Goal: Task Accomplishment & Management: Manage account settings

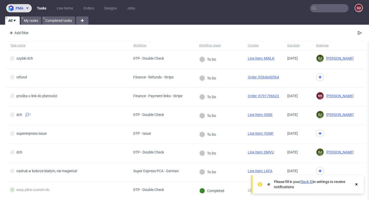
click at [21, 10] on span "pma" at bounding box center [20, 8] width 8 height 4
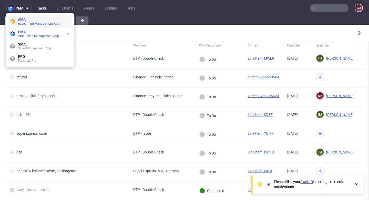
click at [26, 18] on span "AMA" at bounding box center [44, 19] width 52 height 4
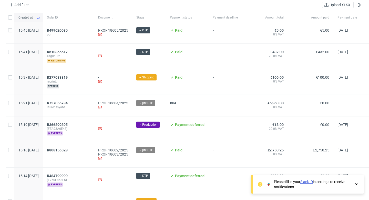
scroll to position [28, 0]
click at [356, 183] on use at bounding box center [357, 184] width 2 height 2
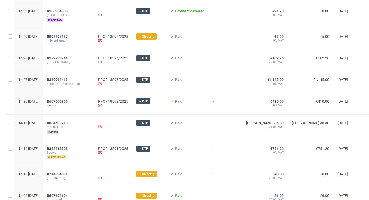
scroll to position [0, 0]
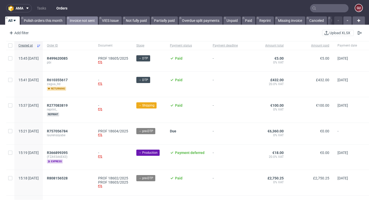
click at [75, 20] on link "Invoice not sent" at bounding box center [82, 20] width 31 height 8
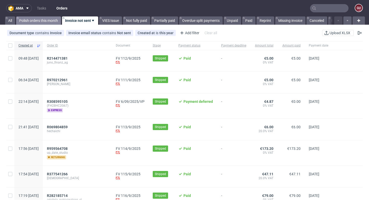
click at [47, 22] on link "Polish orders this month" at bounding box center [38, 20] width 45 height 8
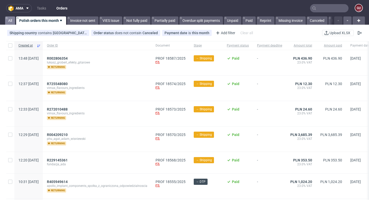
click at [13, 22] on link "All" at bounding box center [10, 20] width 10 height 8
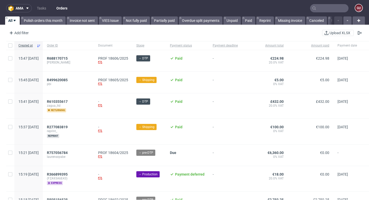
click at [75, 61] on span "[PERSON_NAME]" at bounding box center [68, 62] width 43 height 4
click at [68, 56] on span "R688170715" at bounding box center [57, 58] width 21 height 4
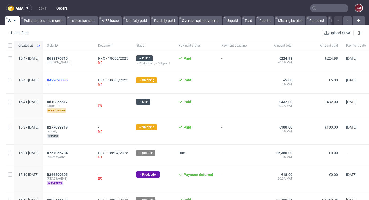
click at [68, 82] on span "R499620085" at bounding box center [57, 80] width 21 height 4
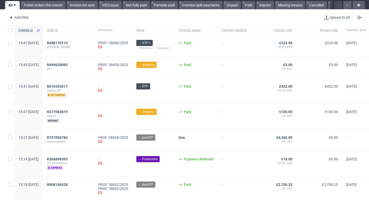
scroll to position [15, 0]
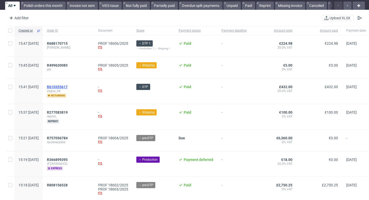
click at [68, 87] on span "R610355617" at bounding box center [57, 87] width 21 height 4
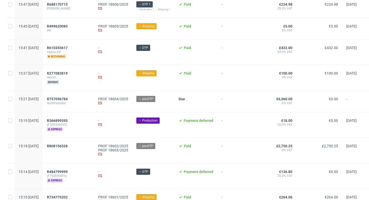
scroll to position [55, 0]
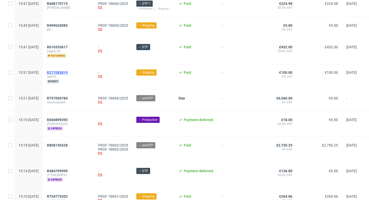
click at [68, 72] on span "R277083819" at bounding box center [57, 72] width 21 height 4
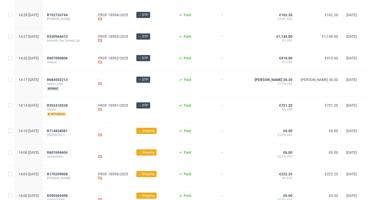
scroll to position [568, 0]
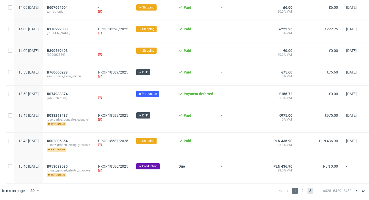
click at [308, 191] on span "3" at bounding box center [311, 190] width 6 height 6
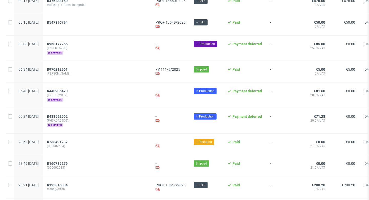
scroll to position [564, 0]
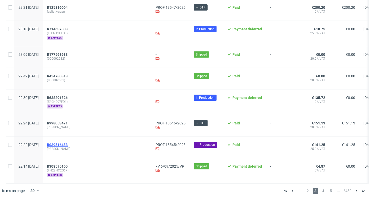
click at [68, 143] on span "R039516458" at bounding box center [57, 144] width 21 height 4
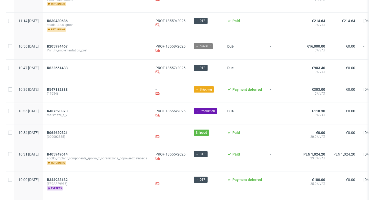
scroll to position [139, 0]
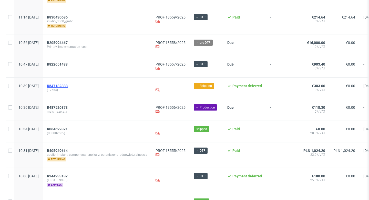
click at [68, 85] on span "R547182388" at bounding box center [57, 86] width 21 height 4
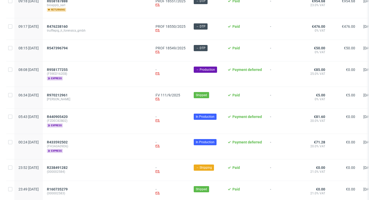
scroll to position [362, 0]
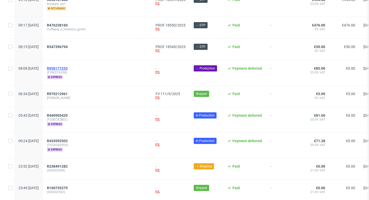
click at [68, 69] on span "R958177255" at bounding box center [57, 68] width 21 height 4
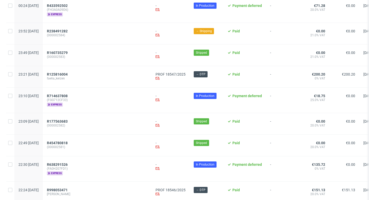
scroll to position [524, 0]
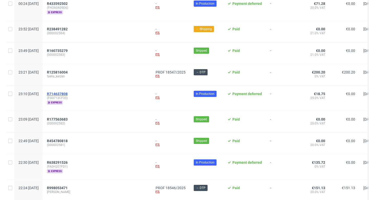
click at [68, 93] on span "R714637808" at bounding box center [57, 94] width 21 height 4
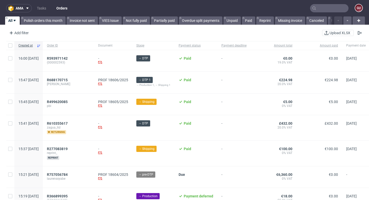
click at [65, 8] on link "Orders" at bounding box center [61, 8] width 17 height 8
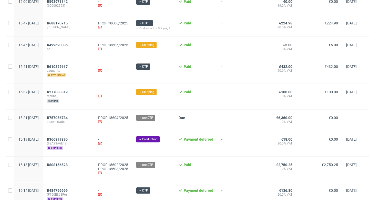
scroll to position [59, 0]
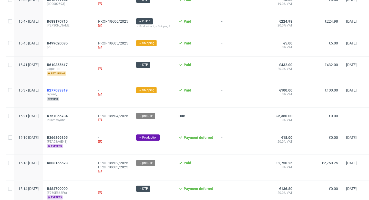
click at [68, 91] on span "R277083819" at bounding box center [57, 90] width 21 height 4
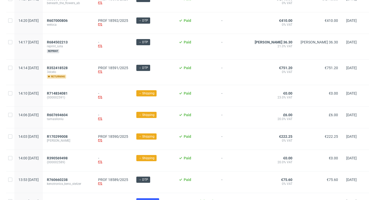
scroll to position [565, 0]
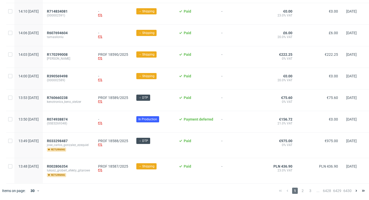
click at [316, 191] on span "..." at bounding box center [319, 190] width 6 height 6
click at [308, 191] on span "3" at bounding box center [311, 190] width 6 height 6
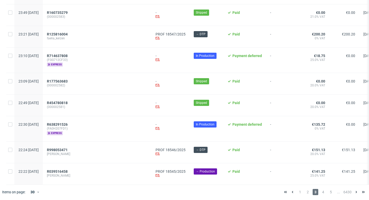
scroll to position [564, 0]
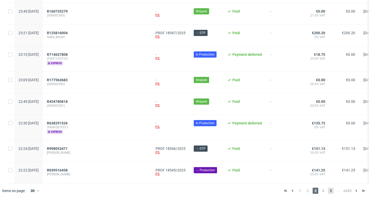
click at [328, 191] on span "5" at bounding box center [331, 190] width 6 height 6
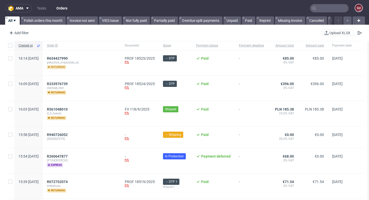
click at [66, 68] on span "returning" at bounding box center [56, 67] width 19 height 4
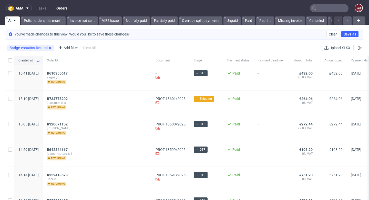
click at [50, 48] on use at bounding box center [50, 48] width 2 height 2
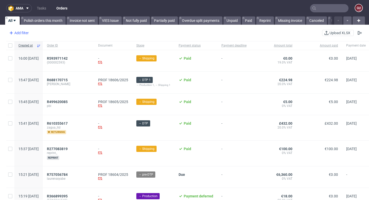
click at [17, 33] on div "Add filter" at bounding box center [18, 33] width 23 height 8
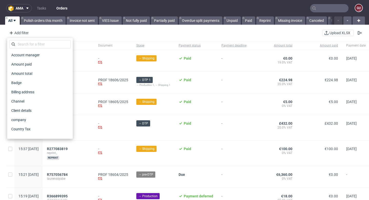
click at [124, 32] on div "Add filter Hide filters Clear all Upload XLSX" at bounding box center [184, 33] width 369 height 12
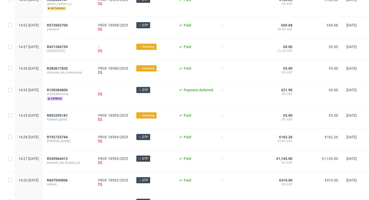
scroll to position [565, 0]
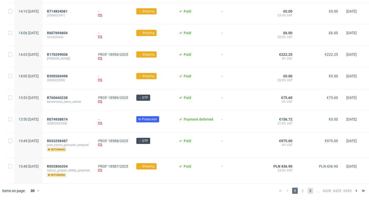
click at [308, 191] on span "3" at bounding box center [311, 190] width 6 height 6
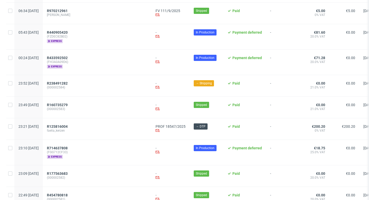
scroll to position [564, 0]
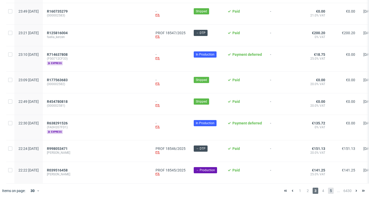
click at [328, 191] on span "5" at bounding box center [331, 190] width 6 height 6
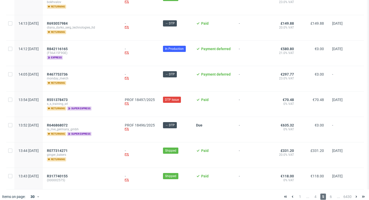
scroll to position [592, 0]
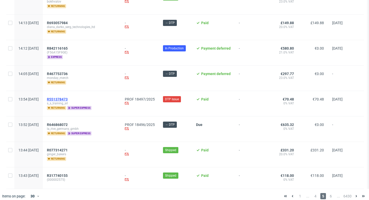
click at [68, 97] on span "R551378473" at bounding box center [57, 99] width 21 height 4
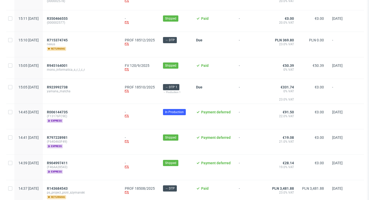
scroll to position [319, 0]
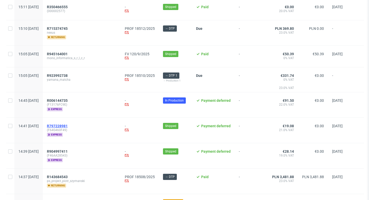
click at [68, 124] on span "R797228981" at bounding box center [57, 126] width 21 height 4
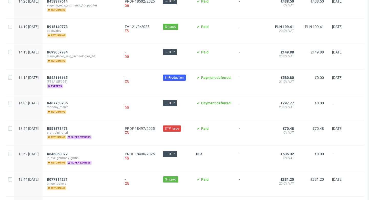
scroll to position [596, 0]
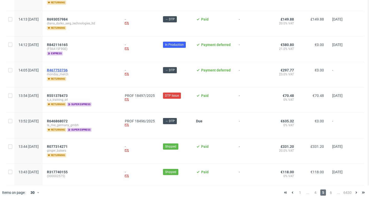
click at [68, 68] on span "R467753736" at bounding box center [57, 70] width 21 height 4
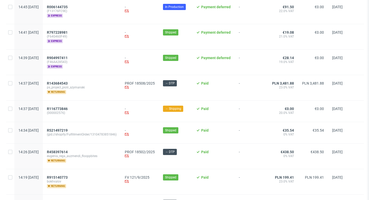
scroll to position [461, 0]
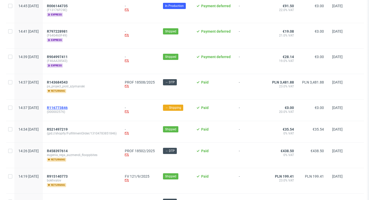
click at [68, 107] on span "R116773846" at bounding box center [57, 107] width 21 height 4
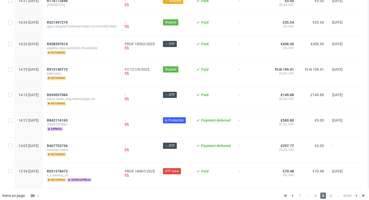
scroll to position [596, 0]
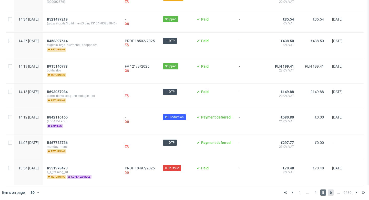
click at [328, 190] on span "6" at bounding box center [331, 192] width 6 height 6
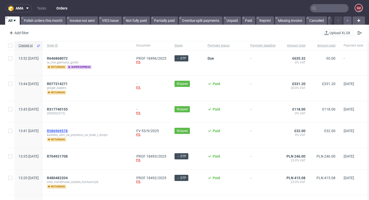
click at [68, 131] on span "R586969578" at bounding box center [57, 131] width 21 height 4
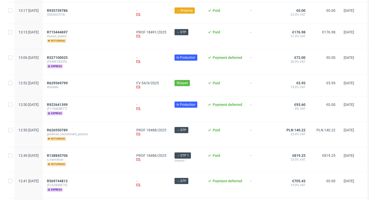
scroll to position [197, 0]
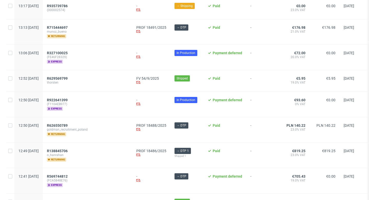
click at [94, 130] on span "goldman_recruitment_poland" at bounding box center [87, 129] width 81 height 4
click at [68, 125] on span "R626550789" at bounding box center [57, 125] width 21 height 4
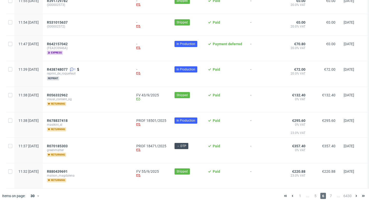
scroll to position [589, 0]
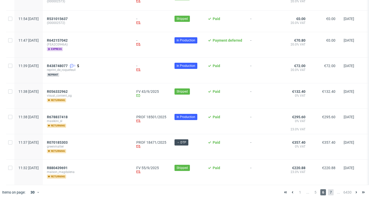
click at [328, 191] on span "7" at bounding box center [331, 192] width 6 height 6
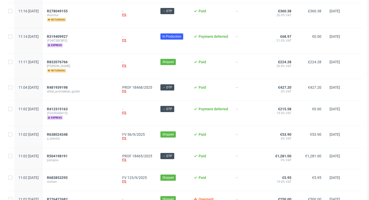
scroll to position [103, 0]
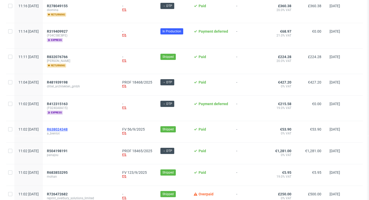
click at [68, 128] on span "R638024348" at bounding box center [57, 129] width 21 height 4
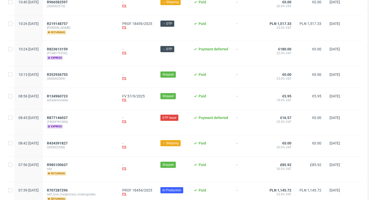
scroll to position [582, 0]
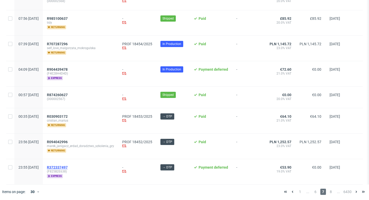
click at [68, 167] on span "R372337497" at bounding box center [57, 167] width 21 height 4
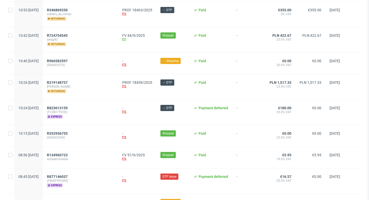
scroll to position [582, 0]
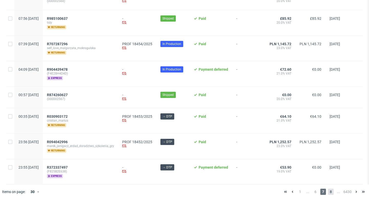
click at [328, 191] on span "8" at bounding box center [331, 191] width 6 height 6
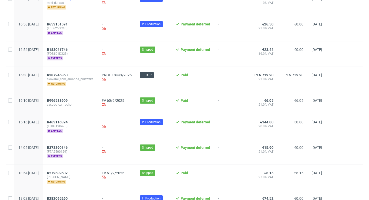
scroll to position [348, 0]
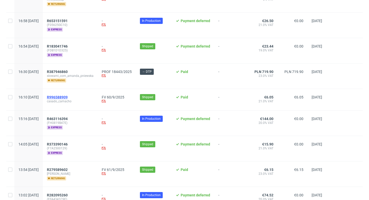
click at [68, 96] on span "R996588909" at bounding box center [57, 97] width 21 height 4
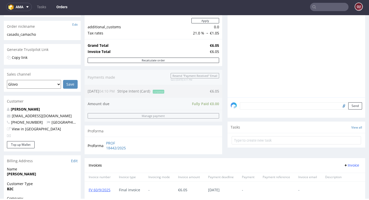
scroll to position [209, 0]
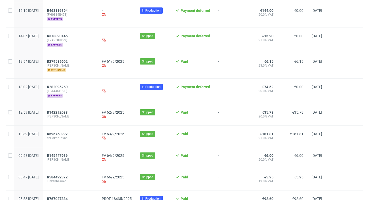
scroll to position [582, 0]
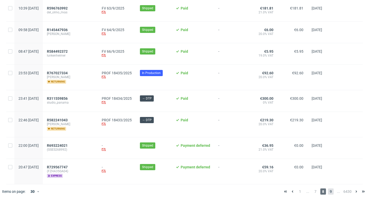
click at [328, 190] on span "9" at bounding box center [331, 191] width 6 height 6
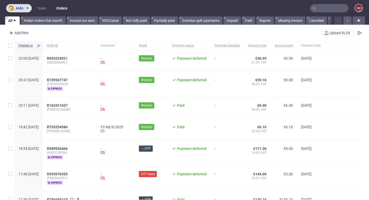
click at [23, 7] on span "ama" at bounding box center [20, 8] width 8 height 4
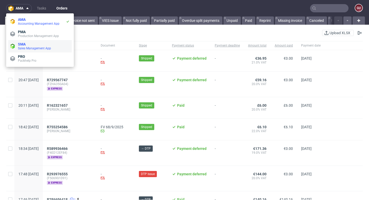
click at [45, 46] on span "SMA" at bounding box center [44, 44] width 52 height 4
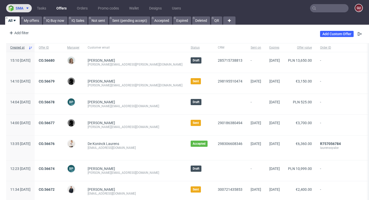
click at [24, 11] on button "sma" at bounding box center [19, 8] width 26 height 8
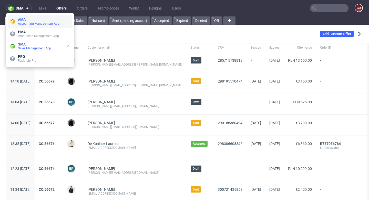
click at [27, 21] on span "AMA" at bounding box center [44, 19] width 52 height 4
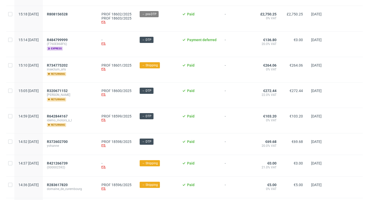
scroll to position [583, 0]
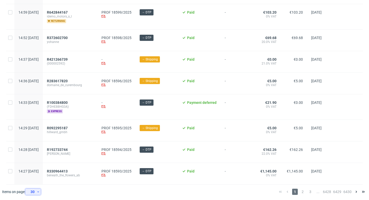
click at [35, 191] on div "30" at bounding box center [31, 191] width 9 height 7
click at [37, 181] on div "120" at bounding box center [35, 177] width 10 height 7
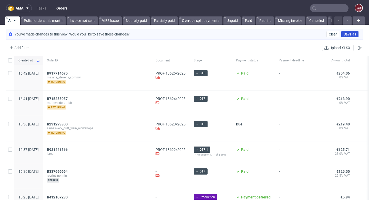
click at [347, 35] on span "Save as" at bounding box center [350, 34] width 13 height 4
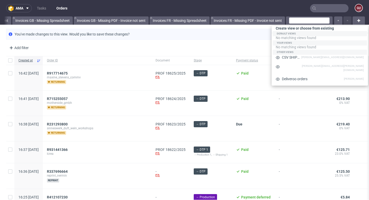
click at [266, 30] on div "You've made changes to this view. Would you like to save these changes? Clear S…" at bounding box center [184, 34] width 357 height 11
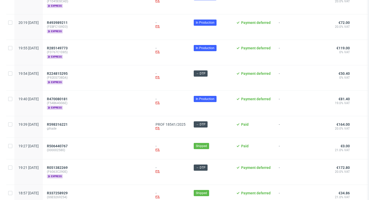
scroll to position [2722, 0]
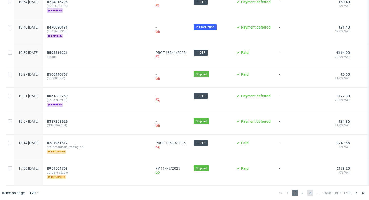
click at [308, 190] on span "3" at bounding box center [311, 192] width 6 height 6
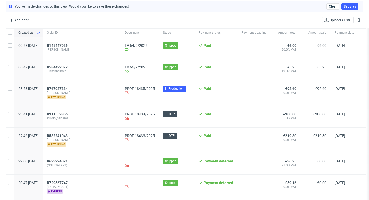
scroll to position [29, 0]
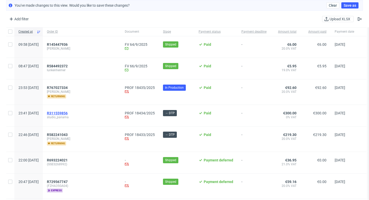
click at [68, 113] on span "R311559856" at bounding box center [57, 113] width 21 height 4
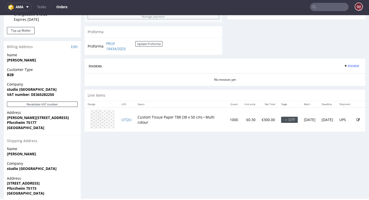
scroll to position [208, 0]
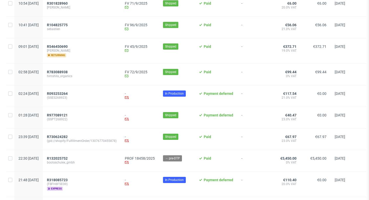
scroll to position [911, 0]
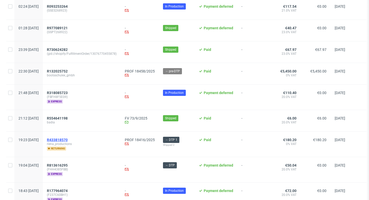
click at [68, 140] on span "R433818570" at bounding box center [57, 140] width 21 height 4
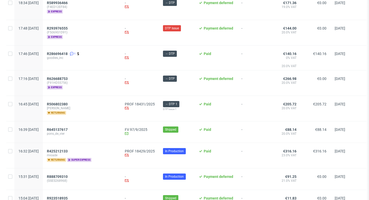
scroll to position [366, 0]
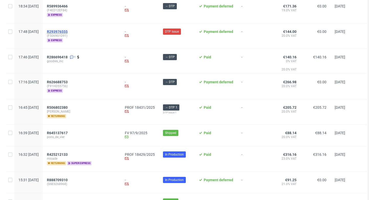
click at [68, 31] on span "R293976555" at bounding box center [57, 32] width 21 height 4
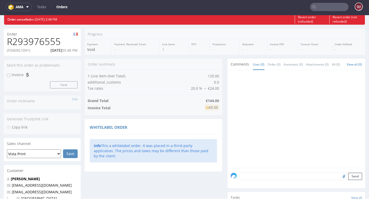
scroll to position [15, 0]
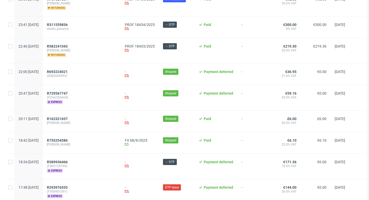
scroll to position [261, 0]
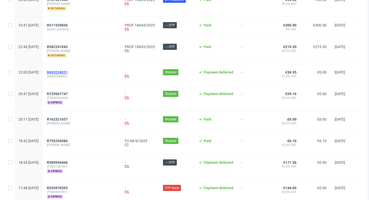
click at [68, 73] on span "R693224021" at bounding box center [57, 72] width 21 height 4
